Goal: Navigation & Orientation: Find specific page/section

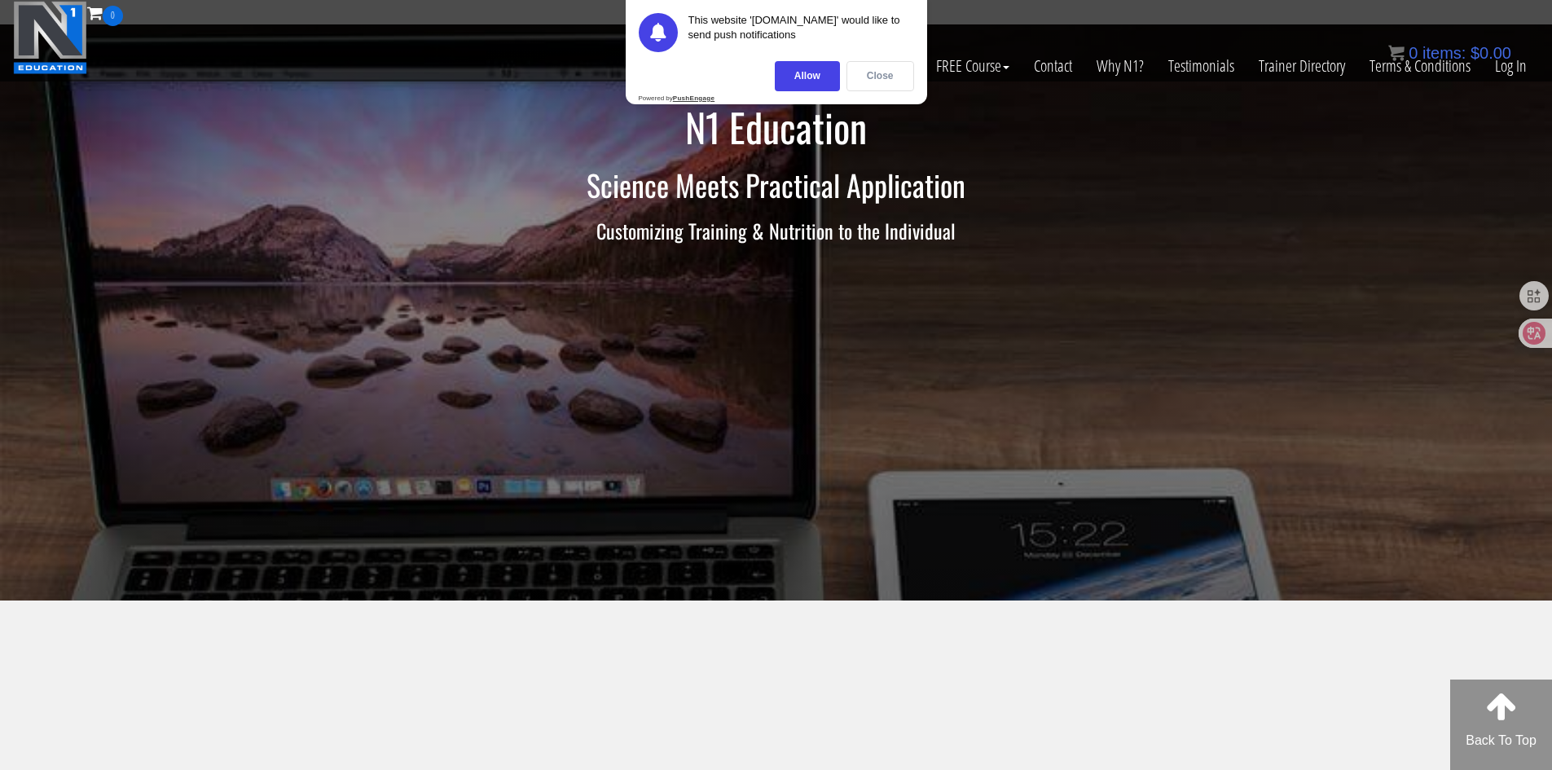
click at [894, 70] on div "Close" at bounding box center [880, 76] width 68 height 30
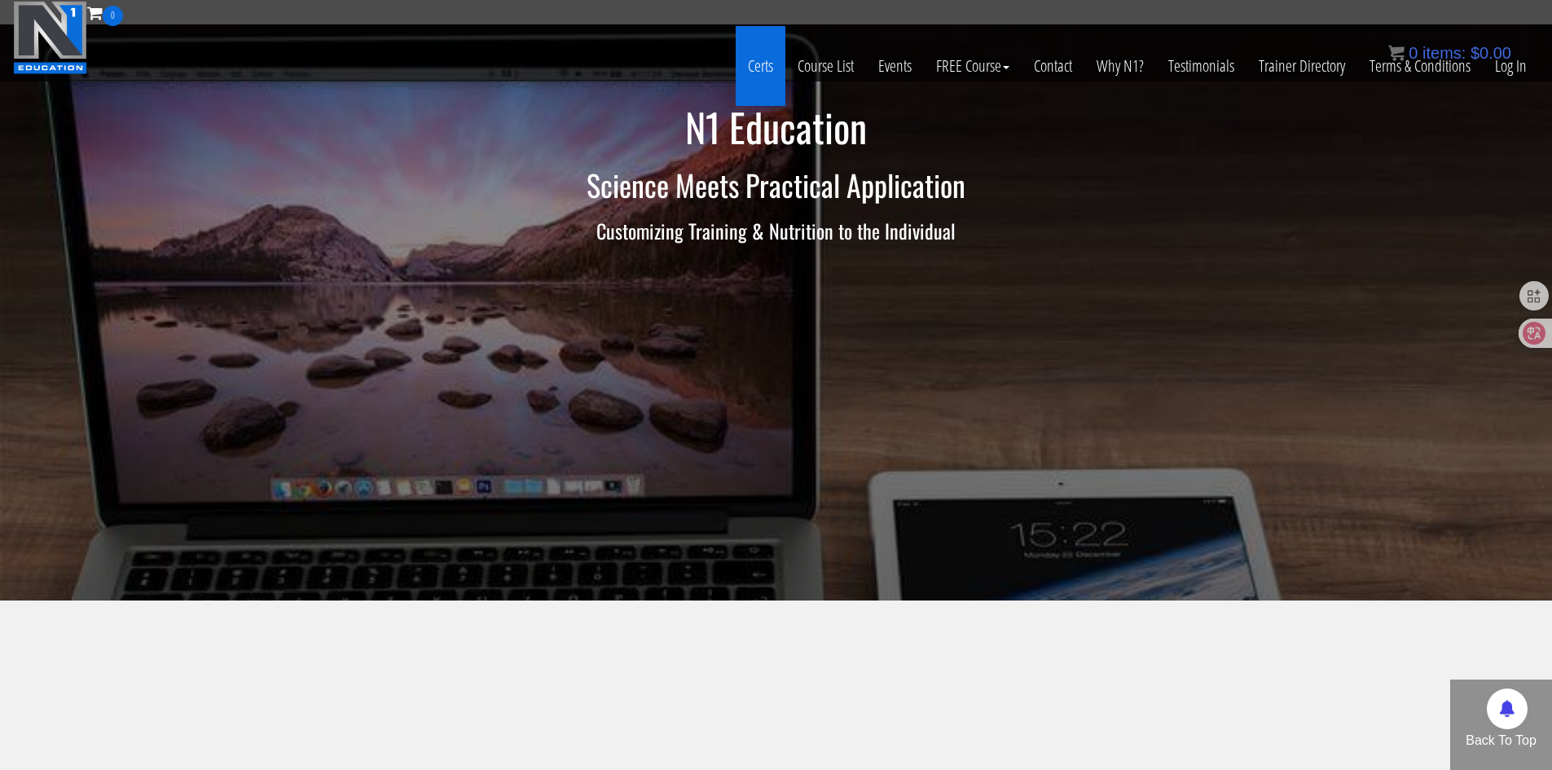
click at [754, 80] on link "Certs" at bounding box center [761, 66] width 50 height 80
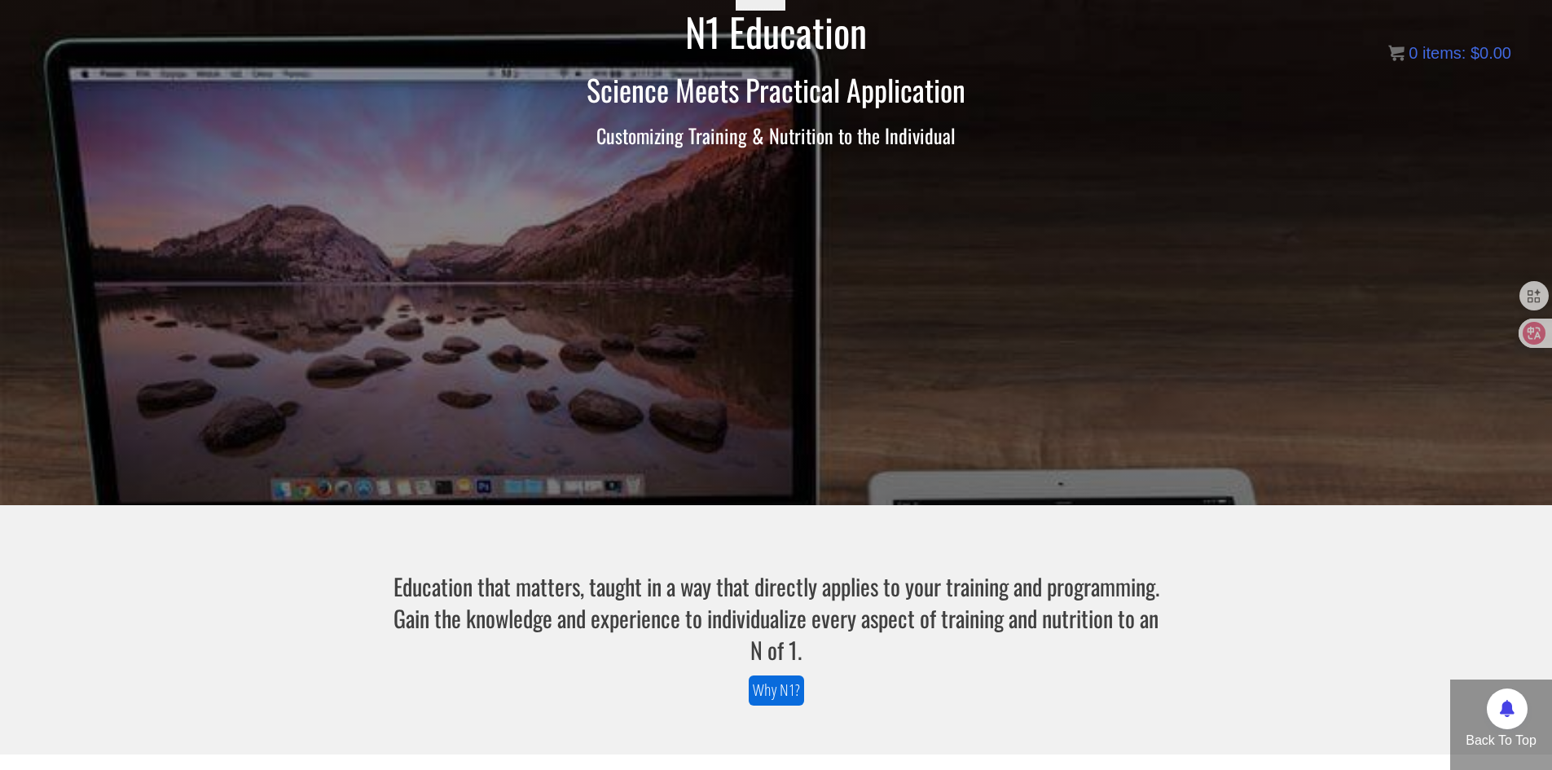
scroll to position [90, 0]
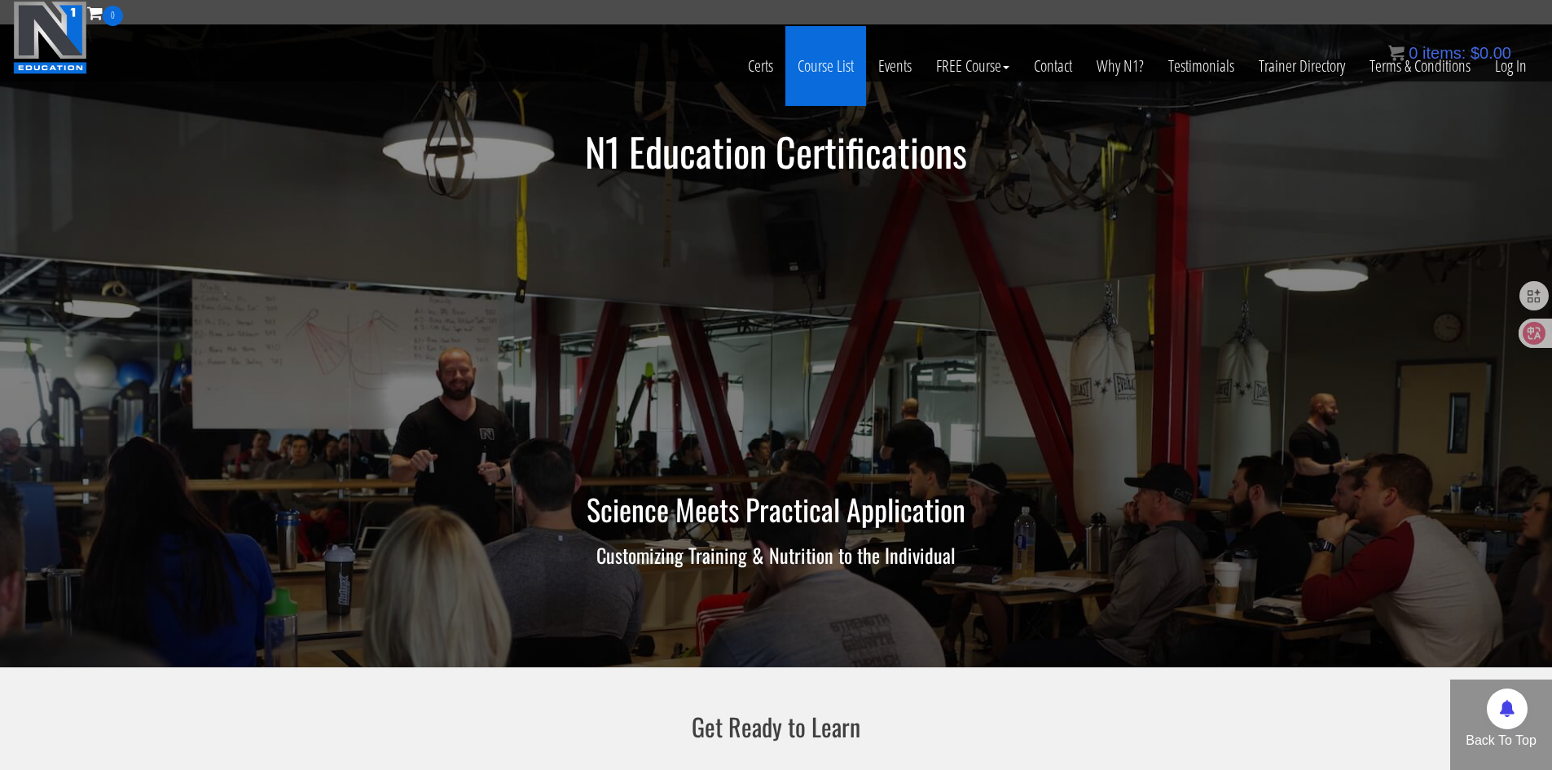
click at [831, 71] on link "Course List" at bounding box center [825, 66] width 81 height 80
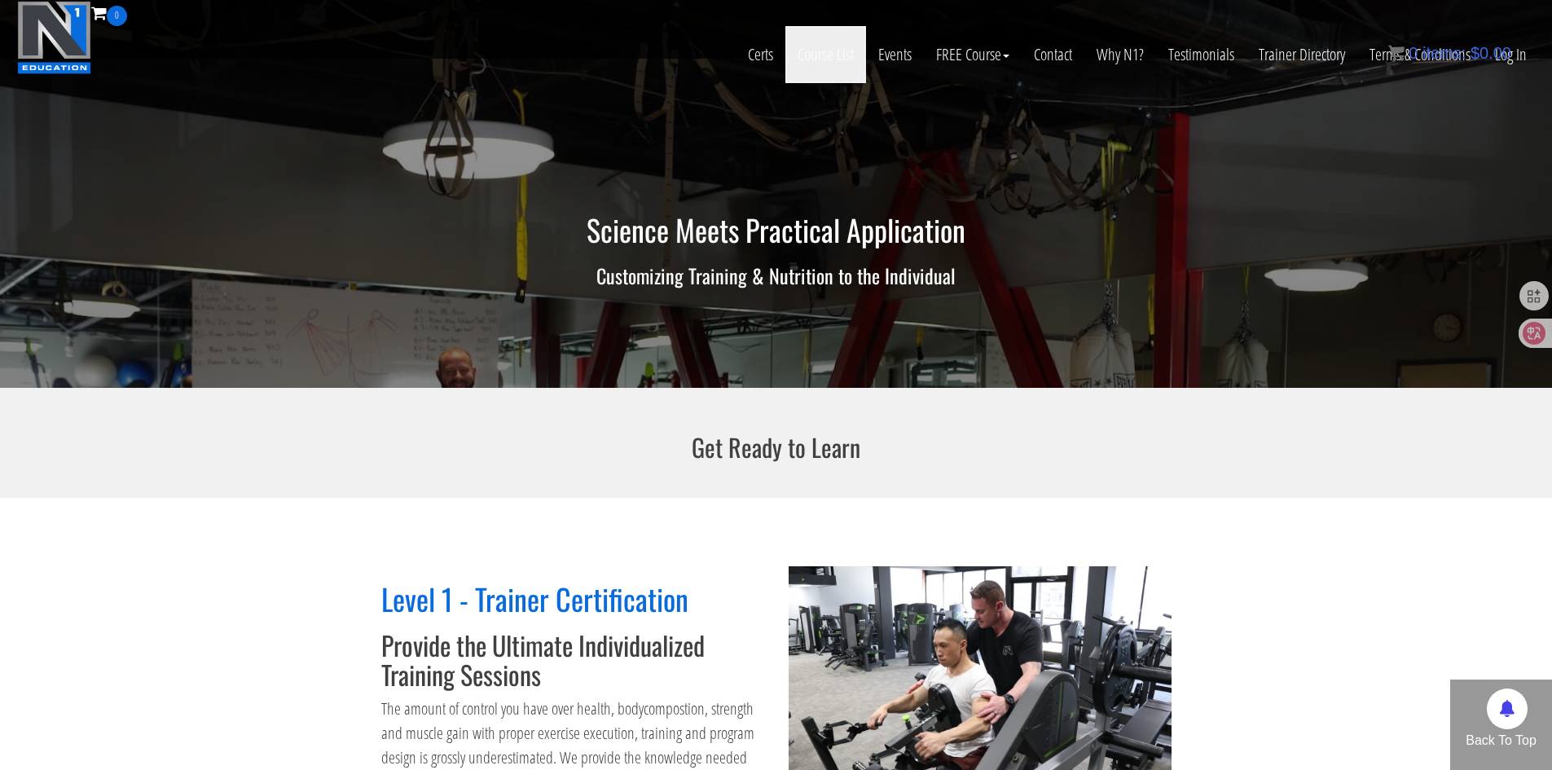
scroll to position [326, 0]
